Goal: Find specific page/section: Find specific page/section

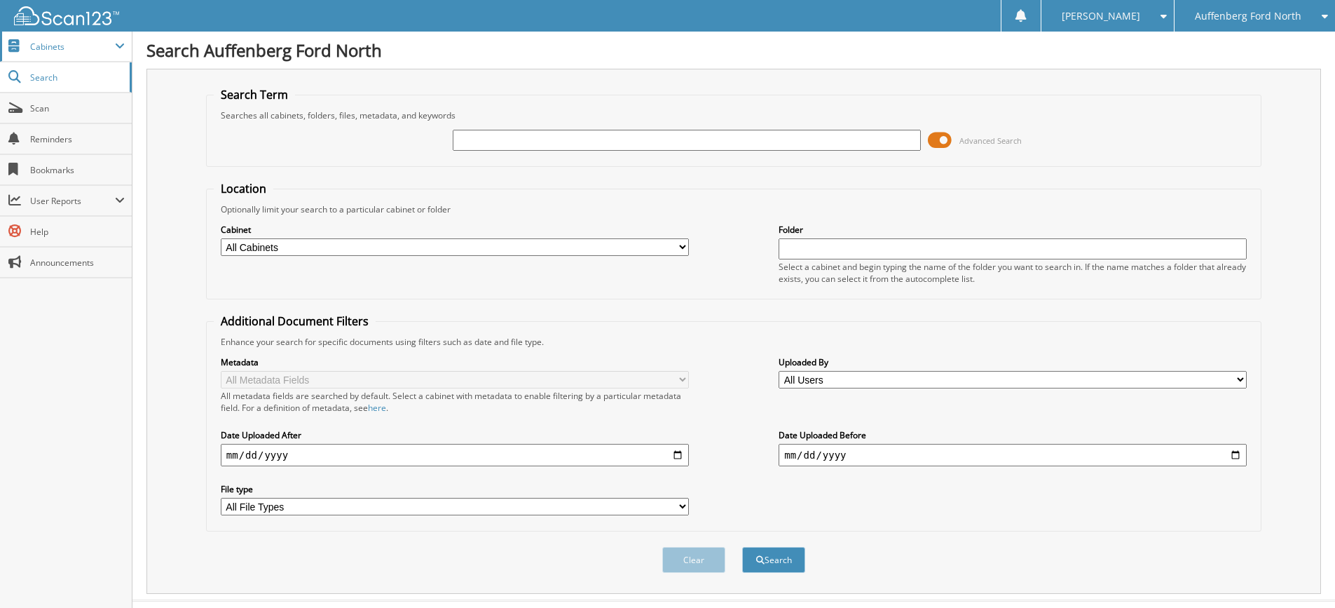
click at [66, 43] on span "Cabinets" at bounding box center [72, 47] width 85 height 12
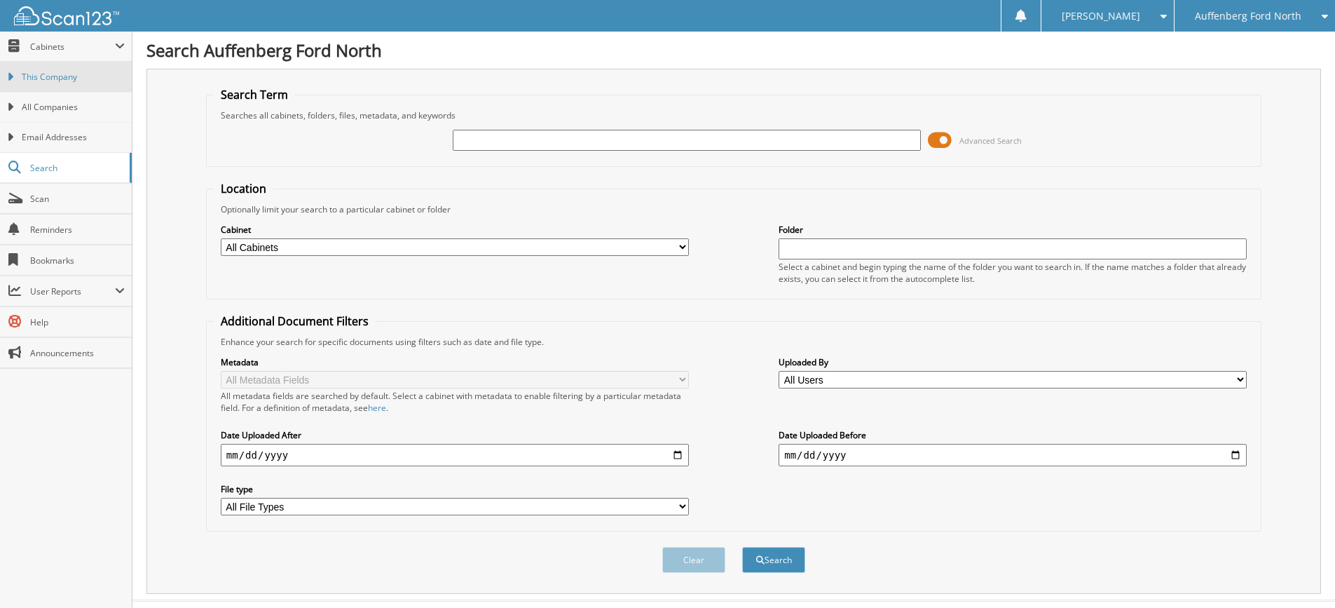
click at [54, 71] on span "This Company" at bounding box center [73, 77] width 103 height 13
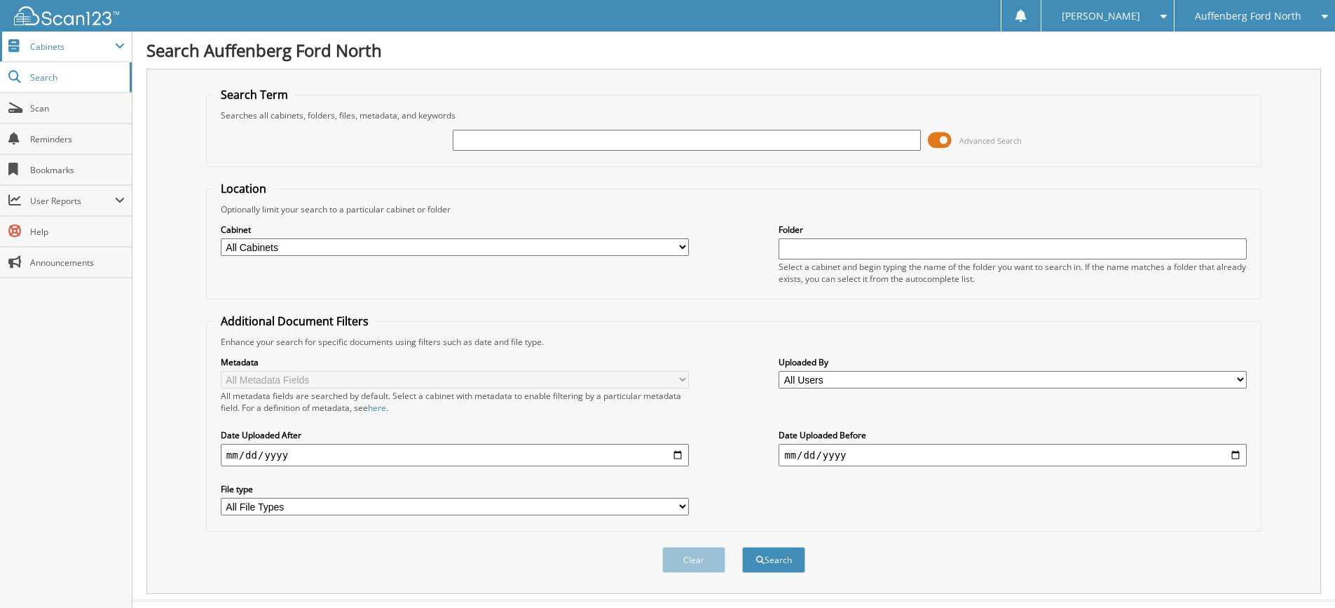
click at [41, 48] on span "Cabinets" at bounding box center [72, 47] width 85 height 12
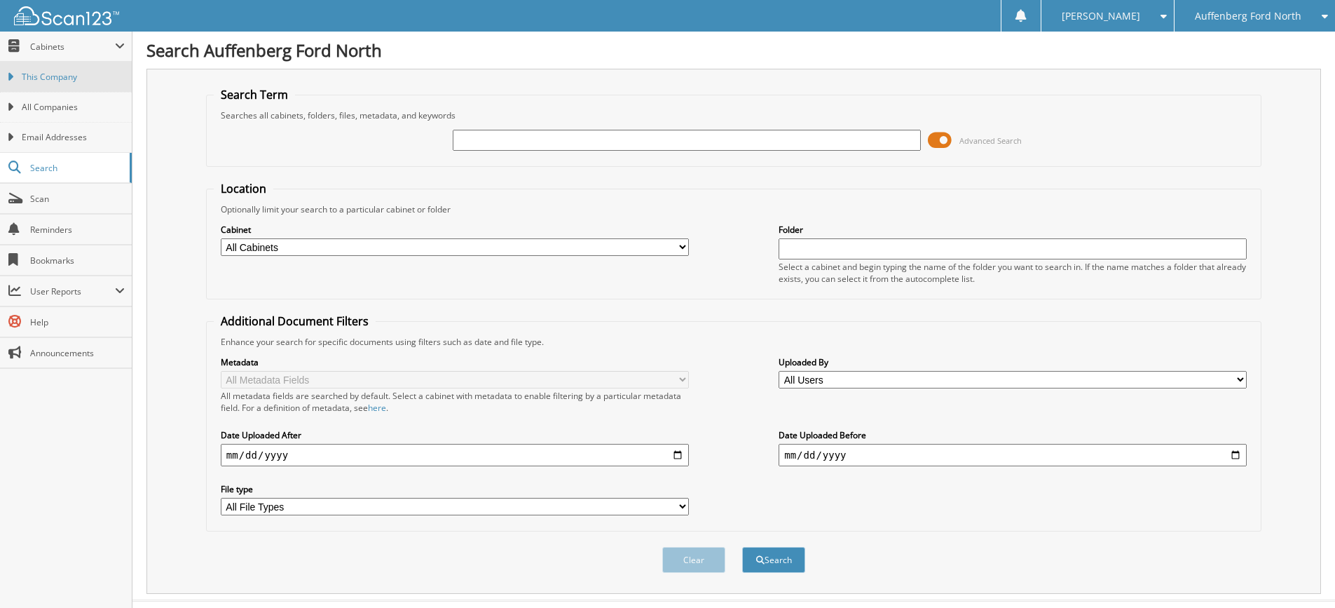
click at [43, 78] on span "This Company" at bounding box center [73, 77] width 103 height 13
